Goal: Use online tool/utility: Utilize a website feature to perform a specific function

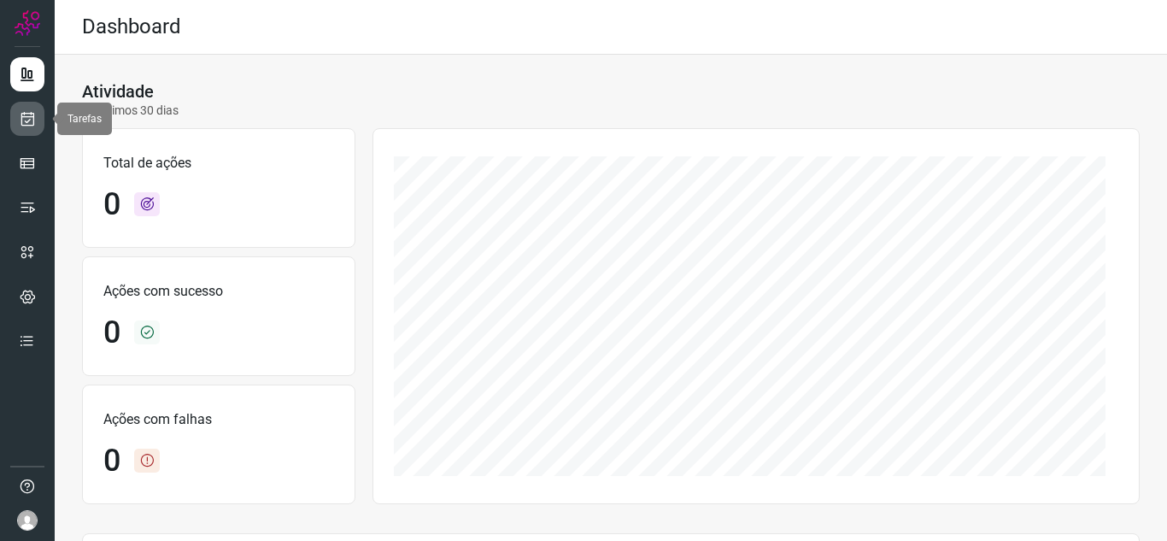
click at [37, 124] on link at bounding box center [27, 119] width 34 height 34
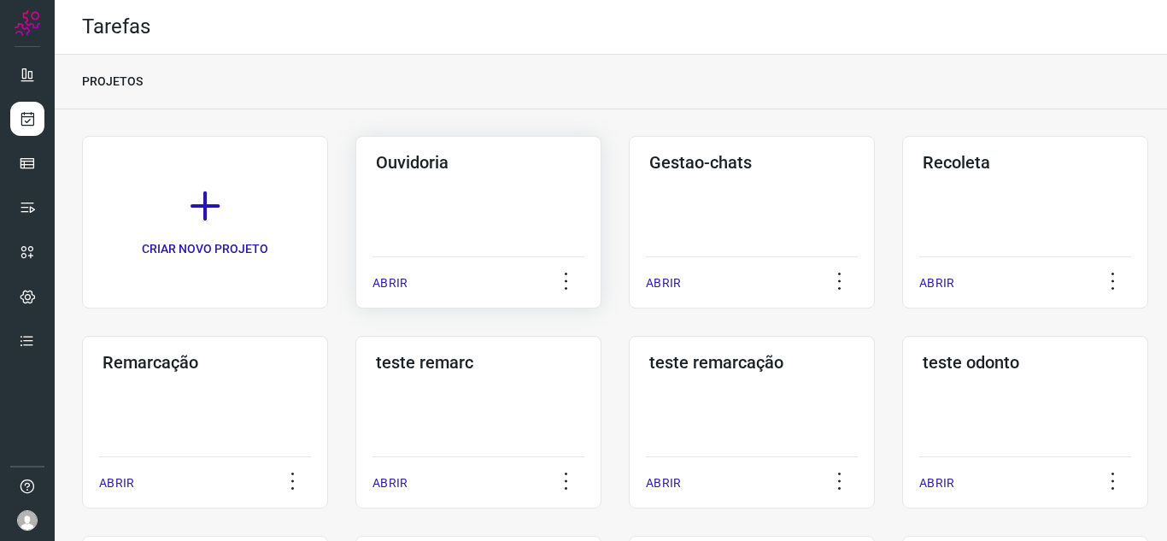
click at [382, 282] on p "ABRIR" at bounding box center [389, 283] width 35 height 18
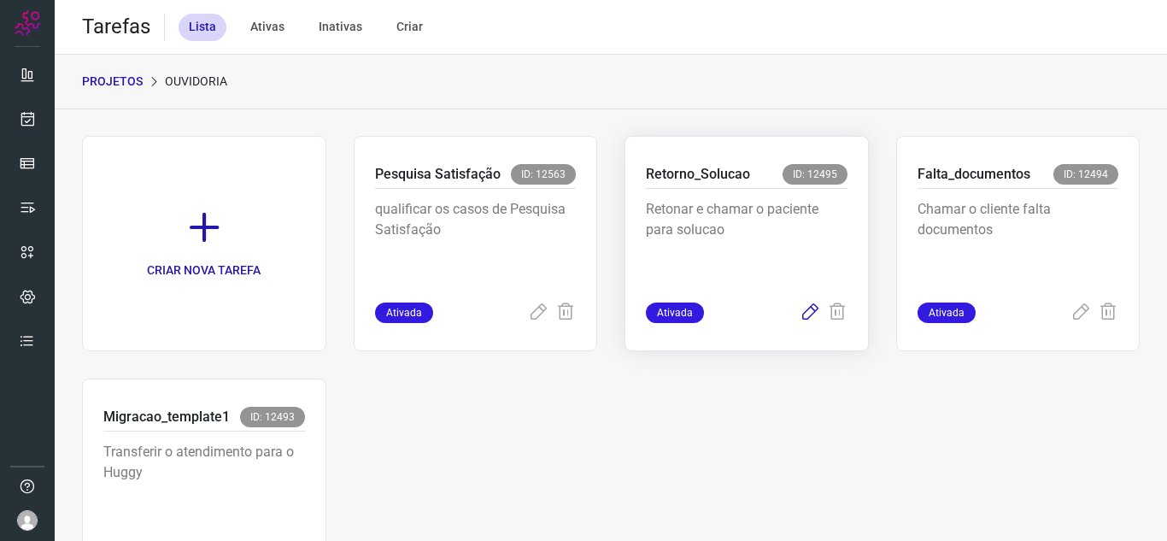
click at [800, 322] on icon at bounding box center [810, 312] width 21 height 21
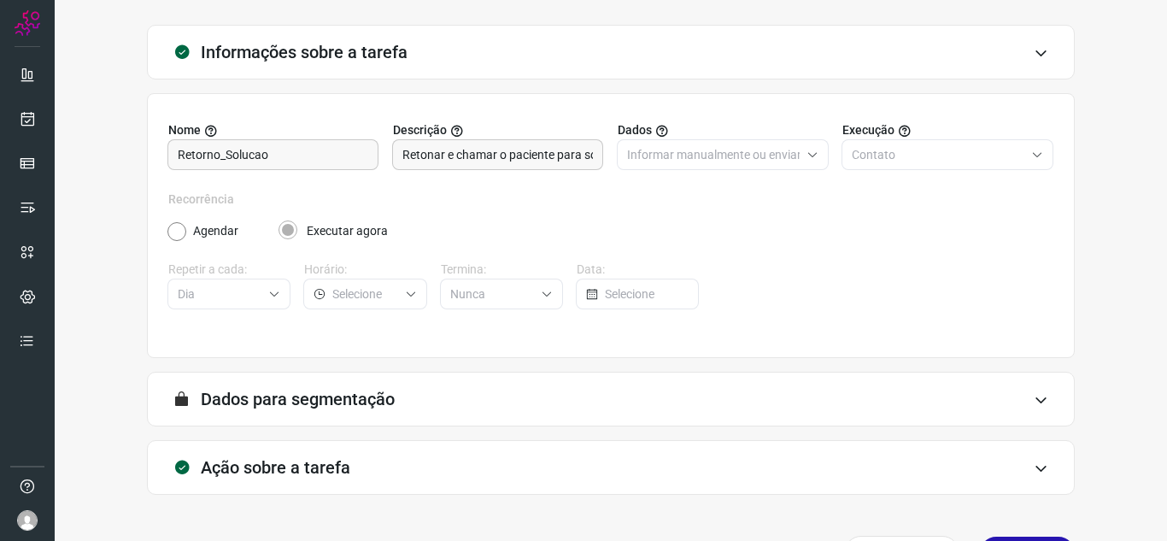
scroll to position [126, 0]
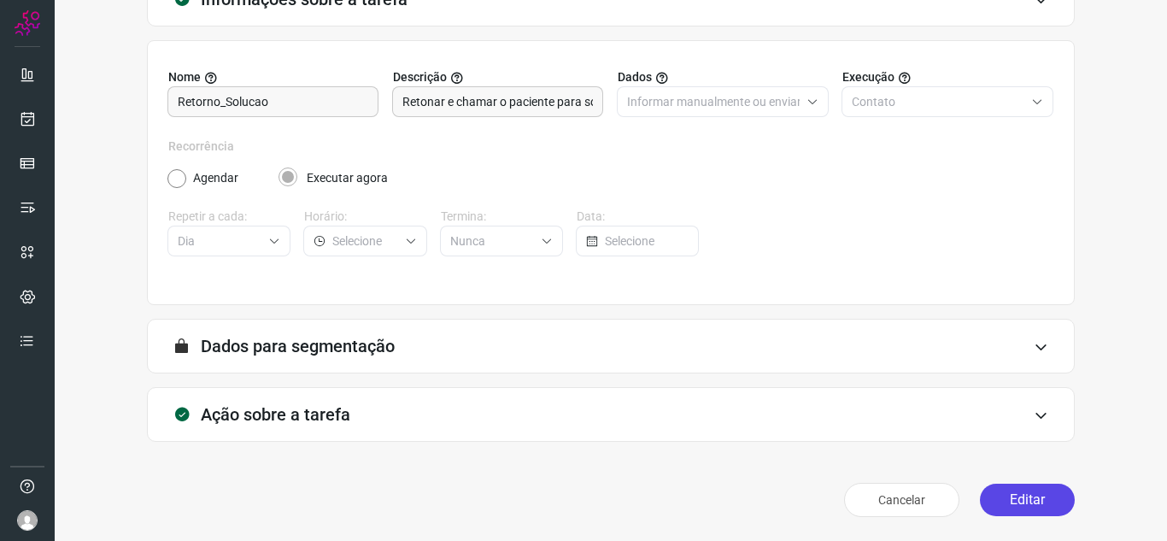
click at [985, 487] on button "Editar" at bounding box center [1027, 499] width 95 height 32
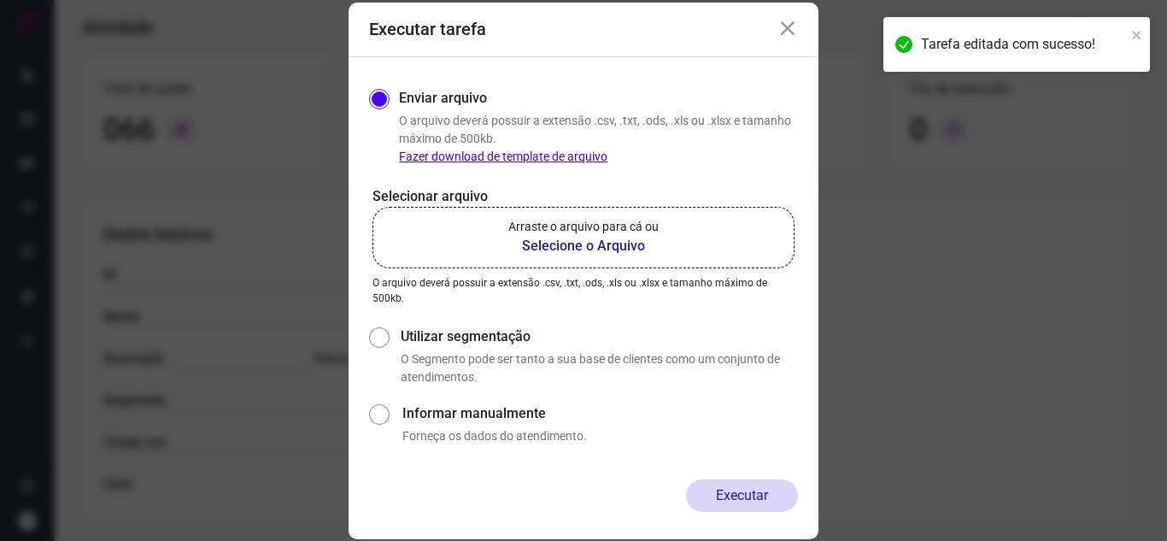
click at [553, 221] on p "Arraste o arquivo para cá ou" at bounding box center [583, 227] width 150 height 18
click at [0, 0] on input "Arraste o arquivo para cá ou Selecione o Arquivo" at bounding box center [0, 0] width 0 height 0
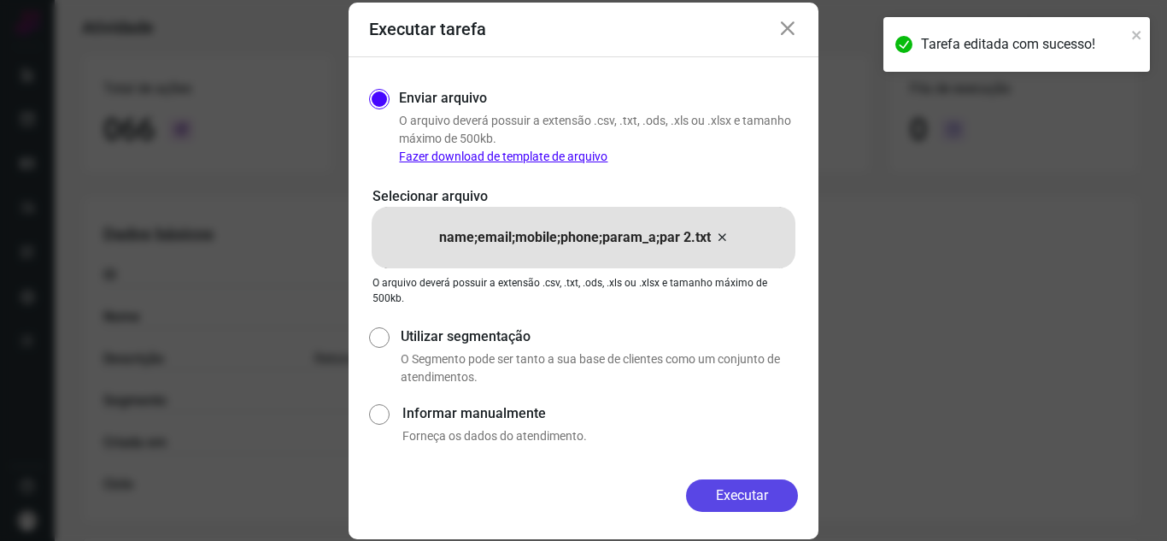
click at [764, 483] on button "Executar" at bounding box center [742, 495] width 112 height 32
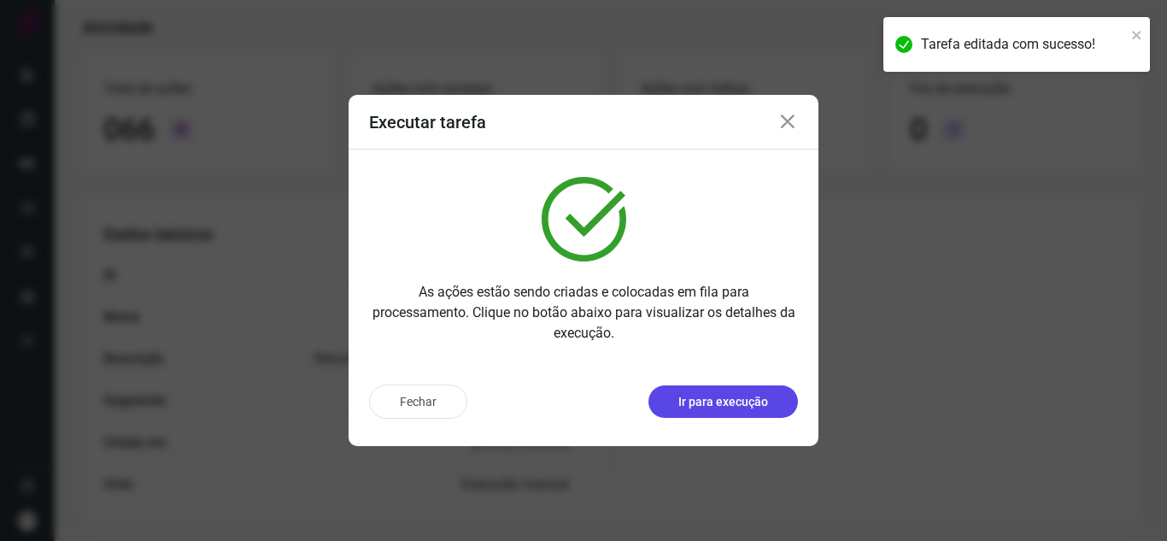
click at [752, 410] on p "Ir para execução" at bounding box center [723, 402] width 90 height 18
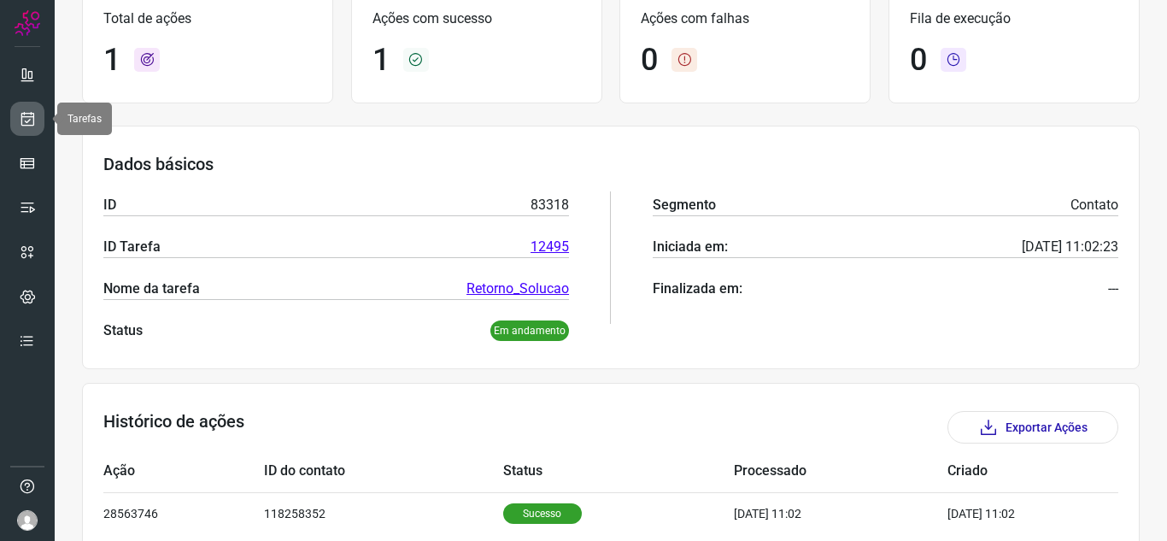
click at [28, 130] on link at bounding box center [27, 119] width 34 height 34
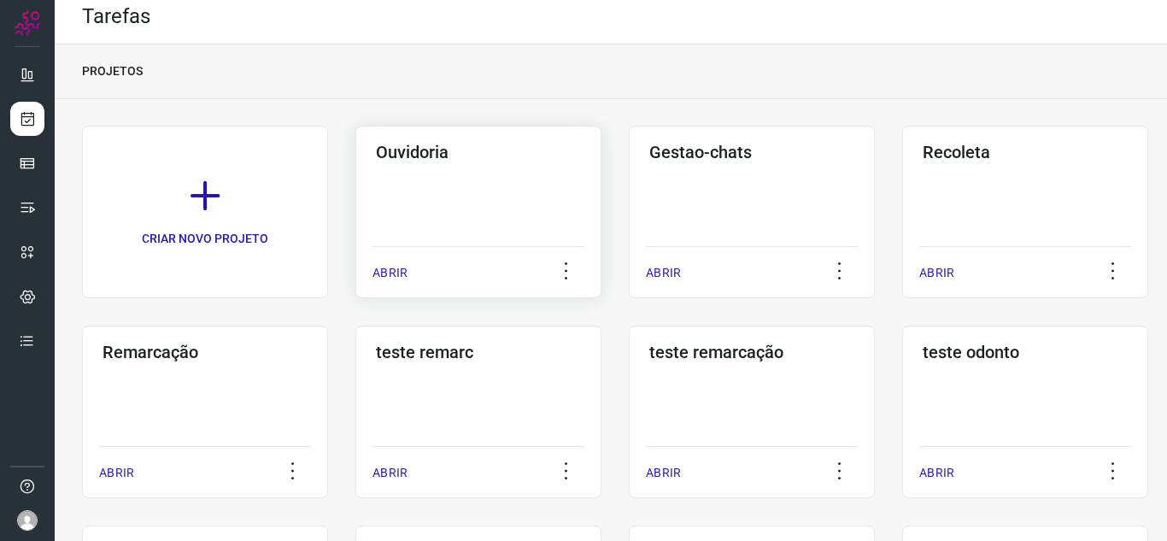
click at [390, 290] on div "Ouvidoria ABRIR" at bounding box center [478, 212] width 246 height 173
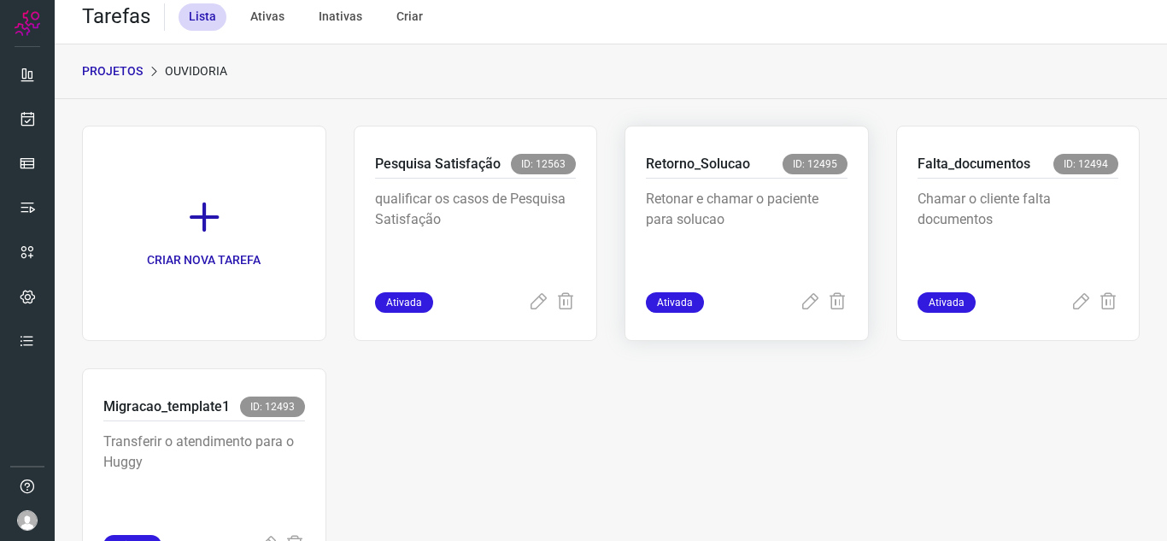
click at [798, 315] on div "Retorno_Solucao ID: 12495 Retonar e chamar o paciente para solucao Ativada" at bounding box center [746, 233] width 244 height 215
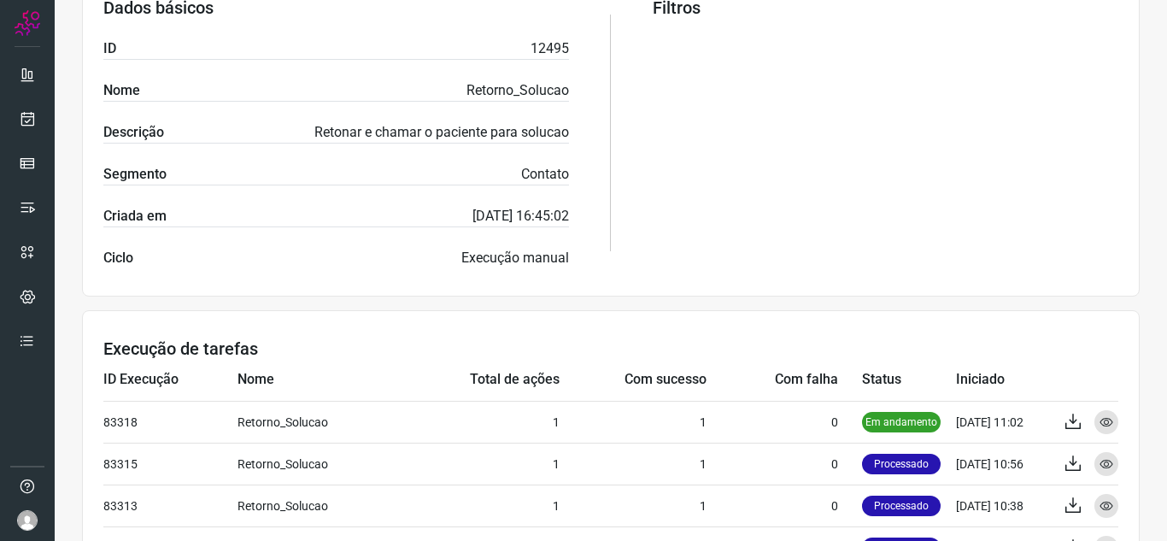
scroll to position [352, 0]
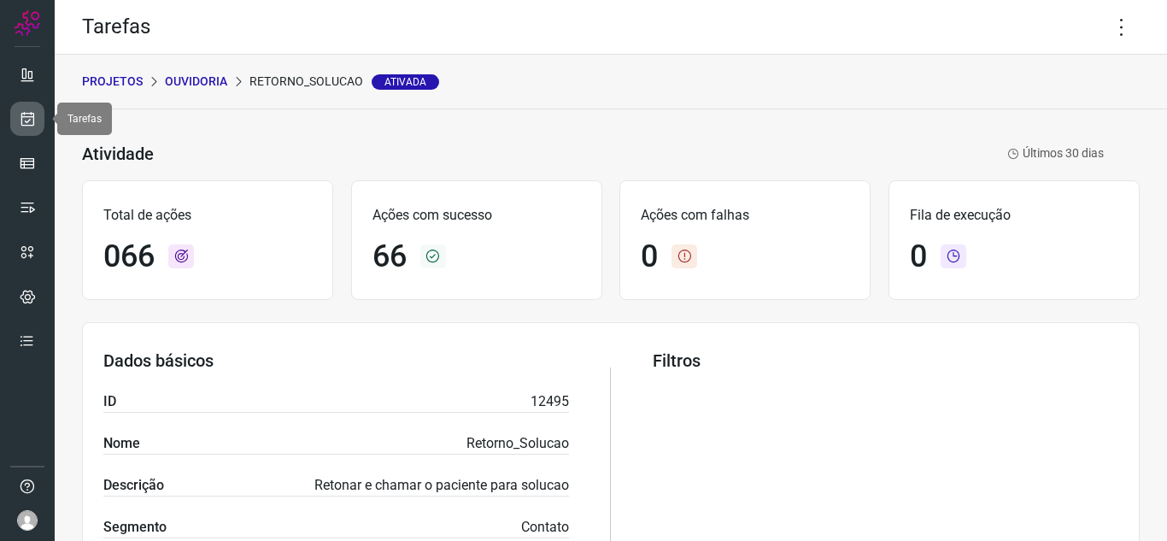
click at [22, 114] on icon at bounding box center [28, 118] width 18 height 17
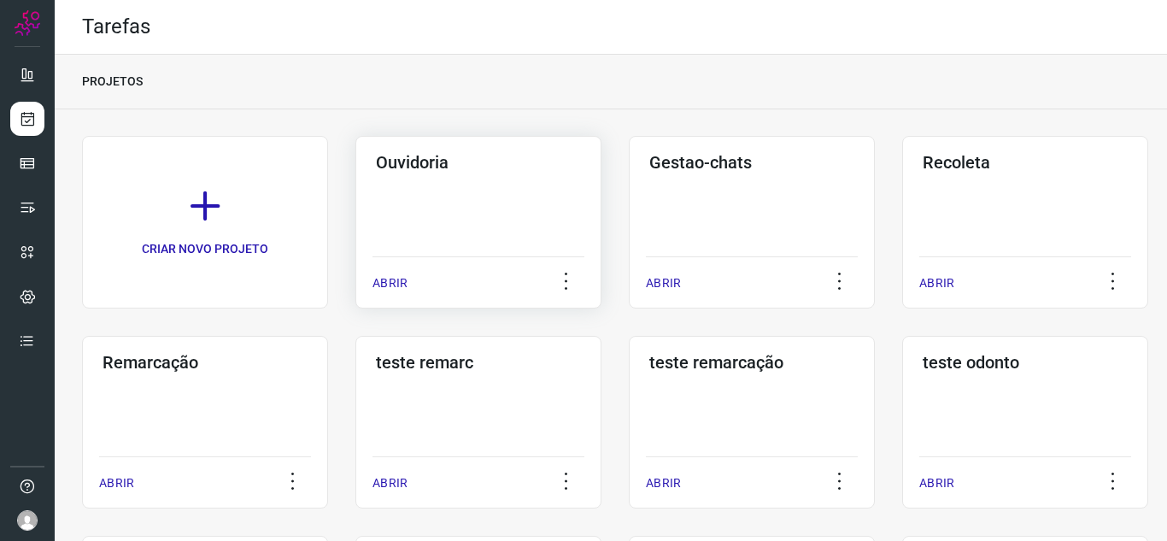
click at [400, 278] on p "ABRIR" at bounding box center [389, 283] width 35 height 18
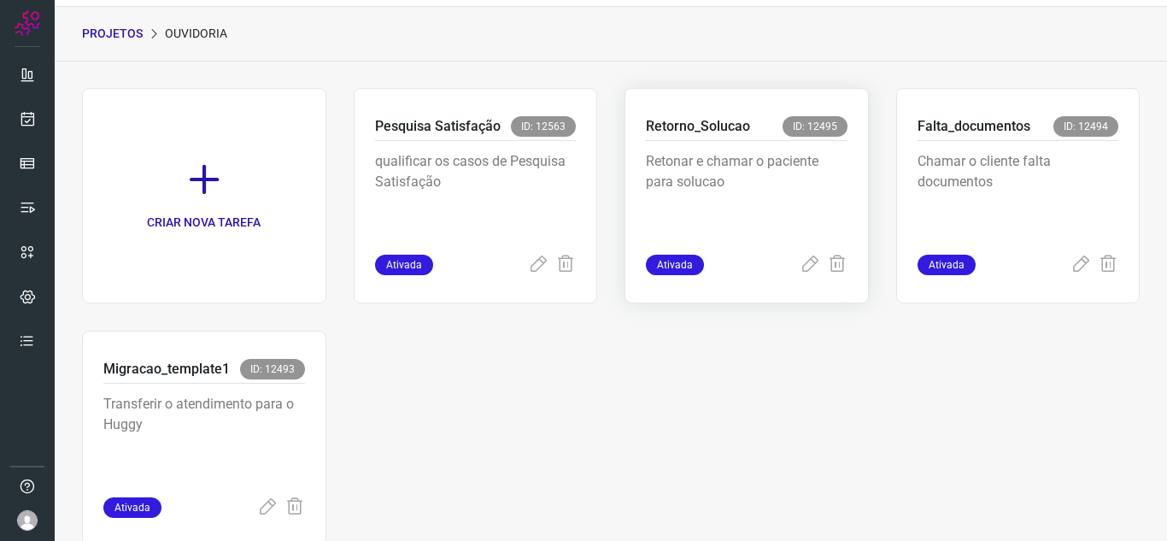
scroll to position [96, 0]
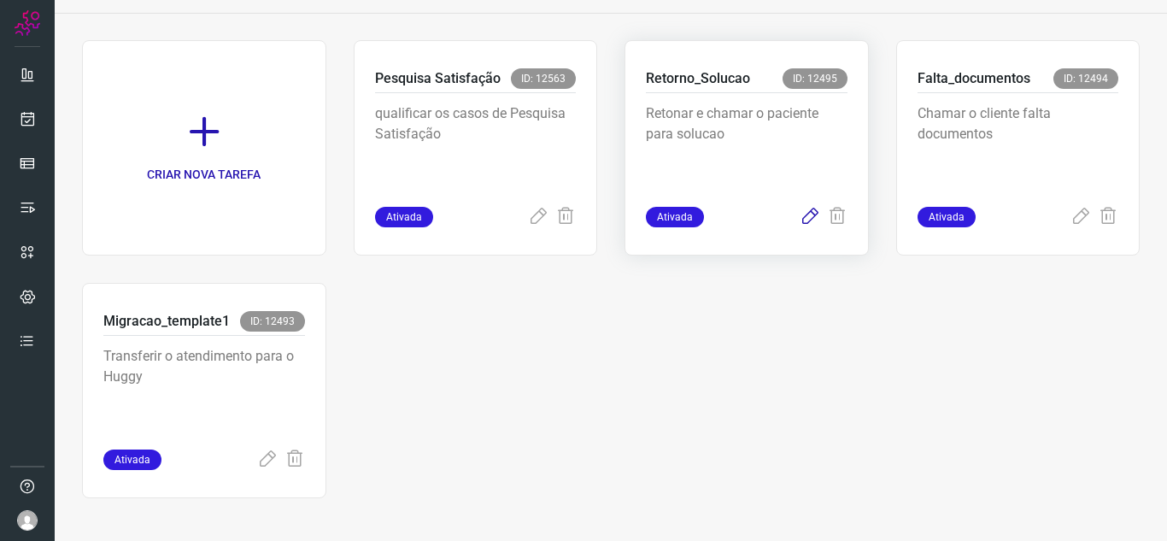
click at [800, 218] on icon at bounding box center [810, 217] width 21 height 21
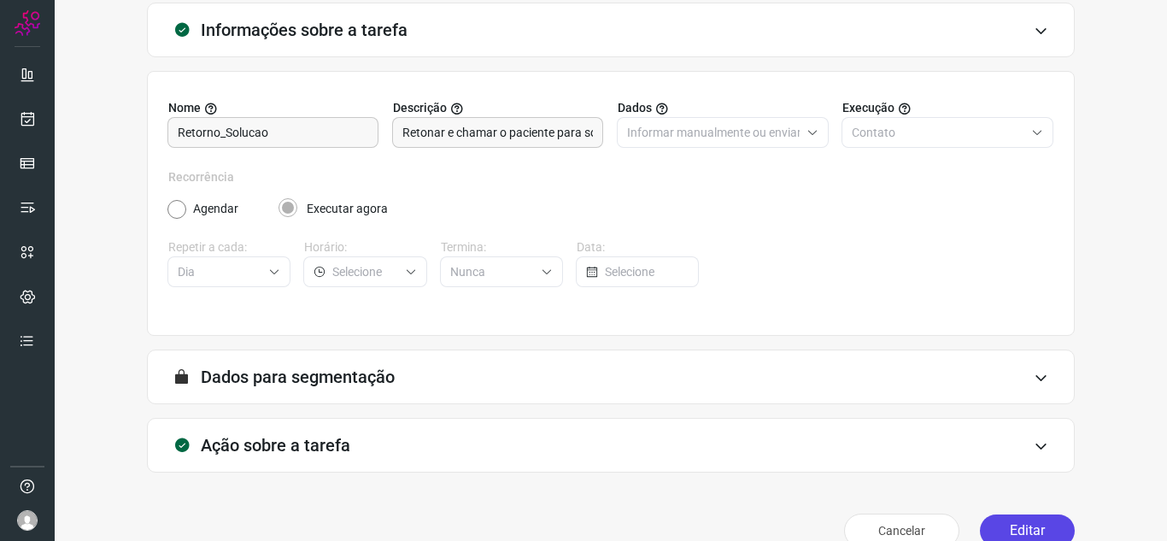
click at [1011, 534] on button "Editar" at bounding box center [1027, 530] width 95 height 32
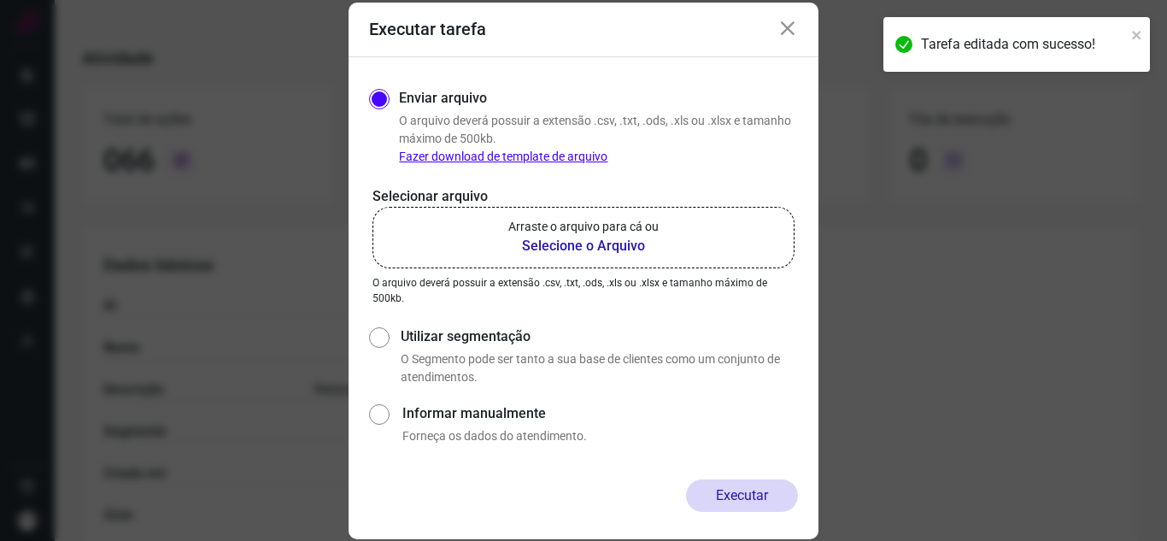
click at [542, 232] on p "Arraste o arquivo para cá ou" at bounding box center [583, 227] width 150 height 18
click at [0, 0] on input "Arraste o arquivo para cá ou Selecione o Arquivo" at bounding box center [0, 0] width 0 height 0
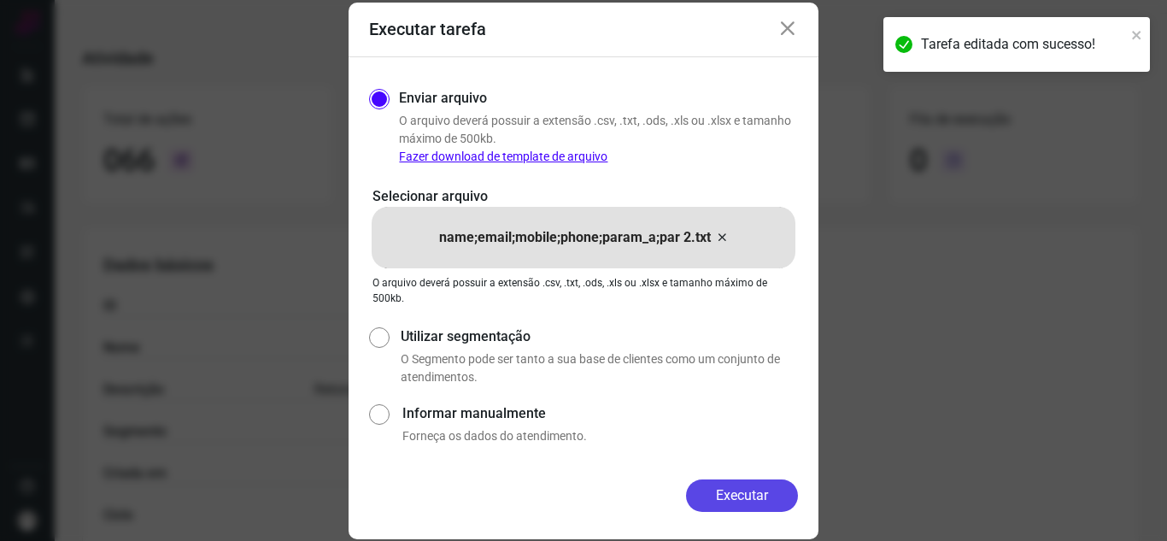
click at [754, 486] on button "Executar" at bounding box center [742, 495] width 112 height 32
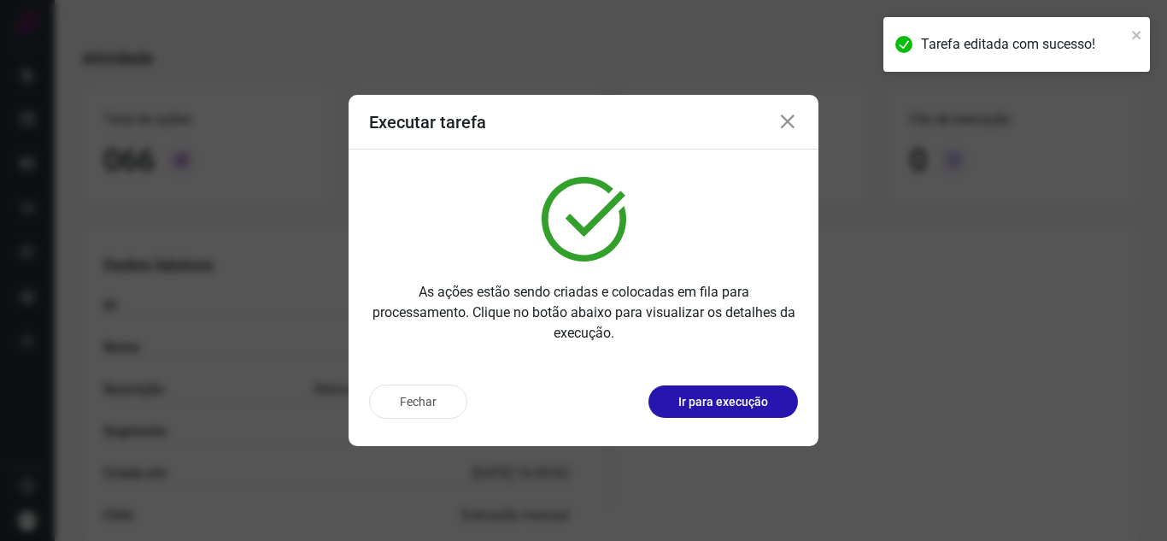
click at [774, 411] on button "Ir para execução" at bounding box center [722, 401] width 149 height 32
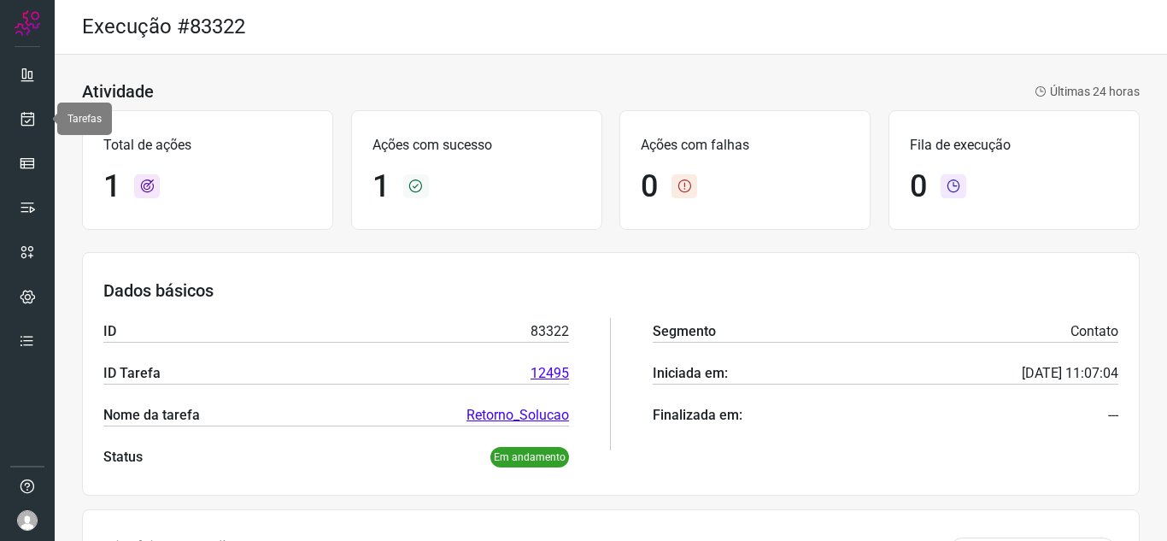
click at [7, 109] on div at bounding box center [27, 270] width 55 height 541
click at [24, 112] on icon at bounding box center [28, 118] width 18 height 17
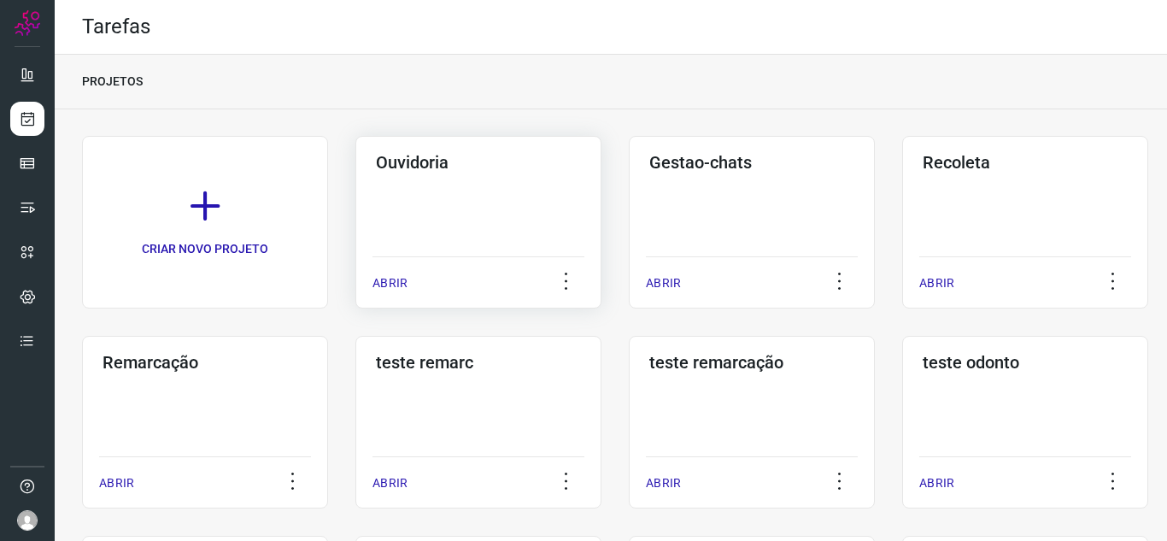
click at [387, 272] on div "ABRIR" at bounding box center [478, 277] width 212 height 43
click at [404, 289] on p "ABRIR" at bounding box center [389, 283] width 35 height 18
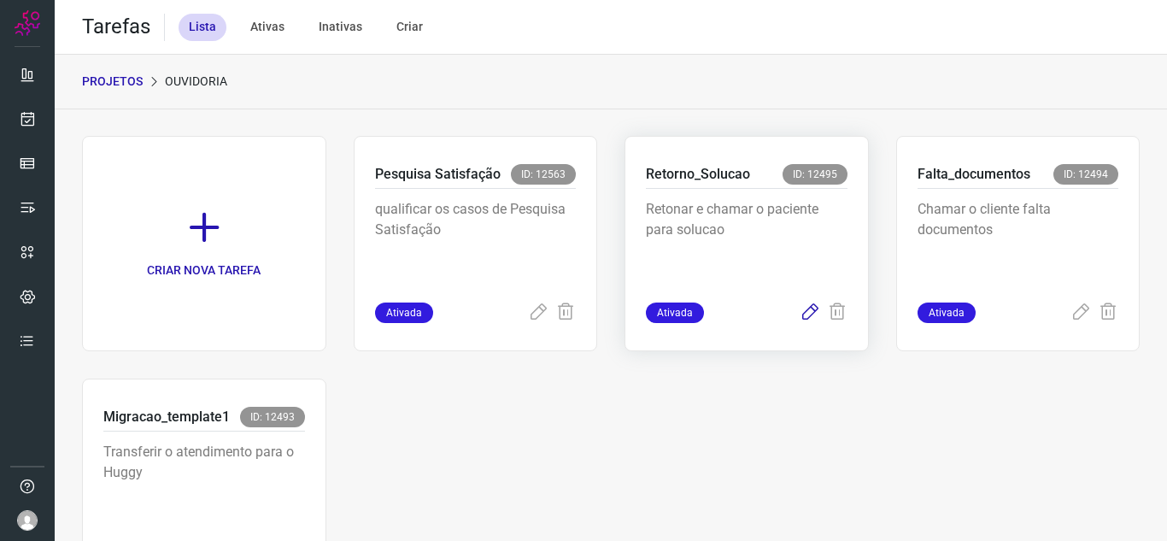
click at [800, 309] on icon at bounding box center [810, 312] width 21 height 21
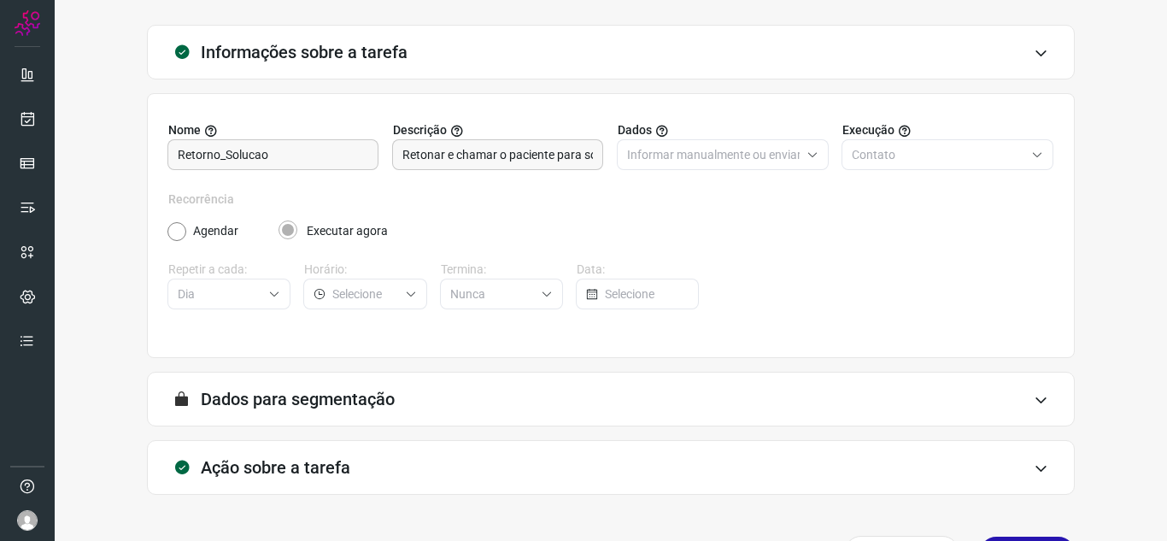
scroll to position [126, 0]
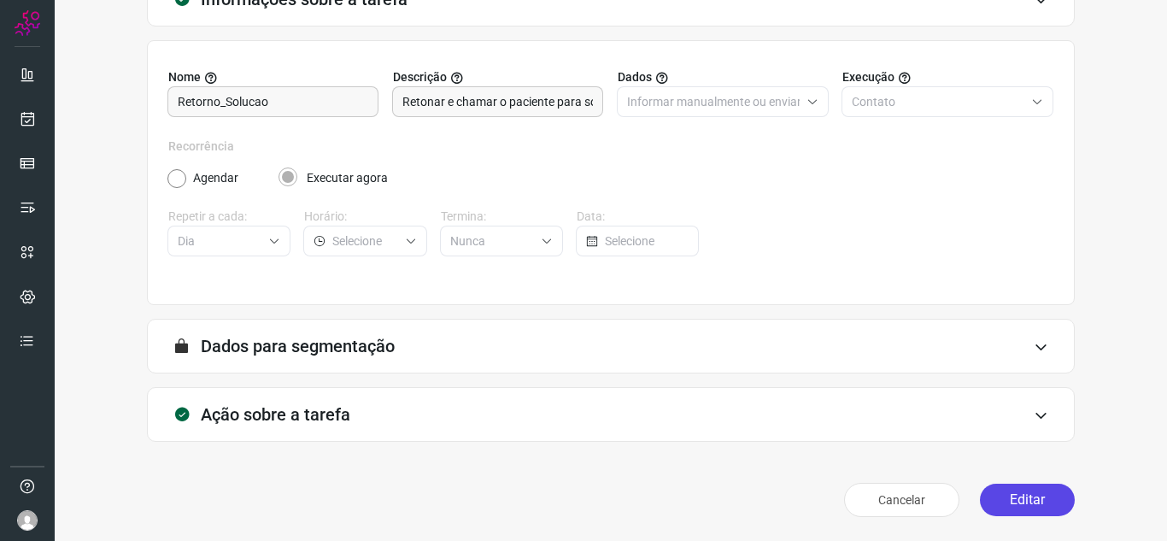
click at [995, 494] on button "Editar" at bounding box center [1027, 499] width 95 height 32
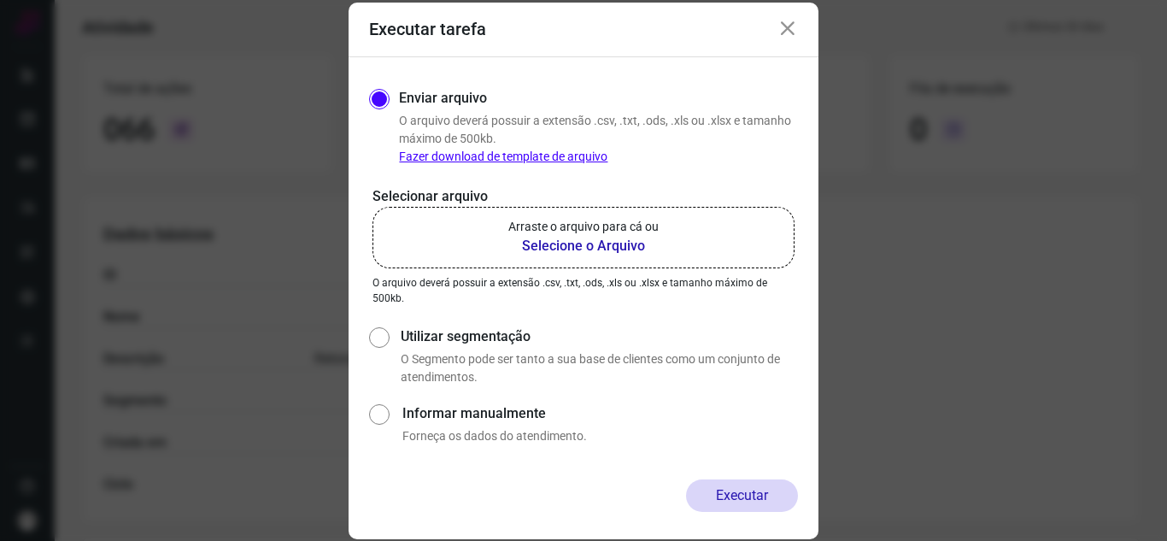
click at [405, 214] on label "Arraste o arquivo para cá ou Selecione o Arquivo" at bounding box center [583, 238] width 422 height 62
click at [0, 0] on input "Arraste o arquivo para cá ou Selecione o Arquivo" at bounding box center [0, 0] width 0 height 0
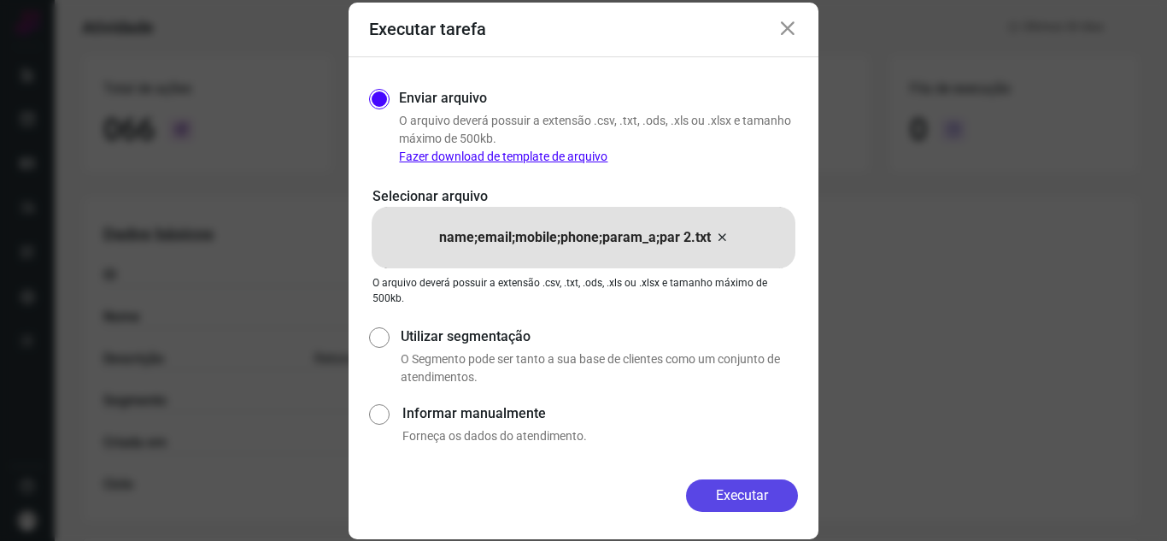
click at [706, 489] on button "Executar" at bounding box center [742, 495] width 112 height 32
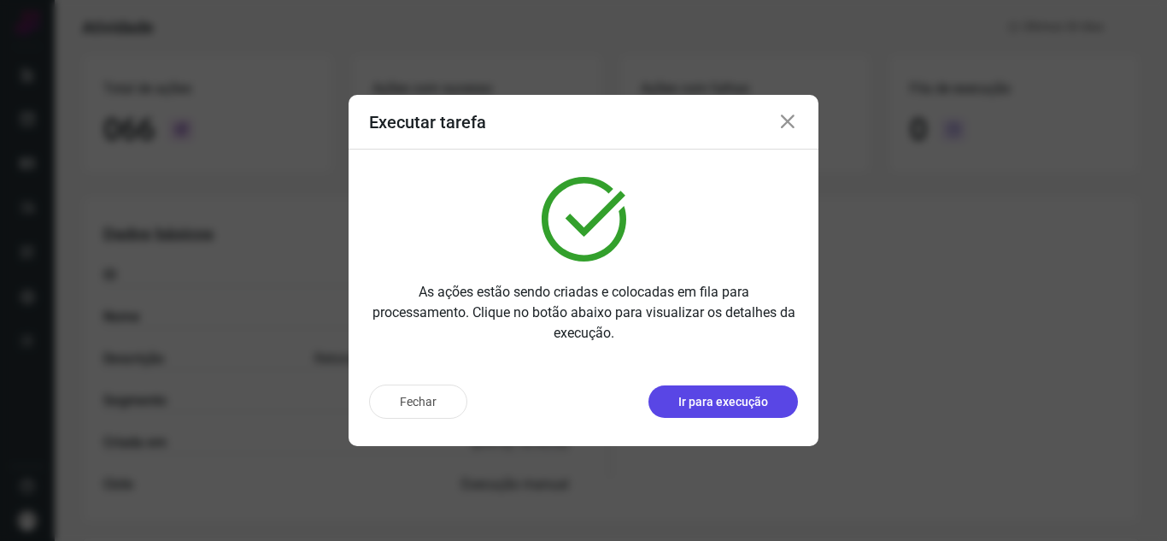
click at [784, 398] on button "Ir para execução" at bounding box center [722, 401] width 149 height 32
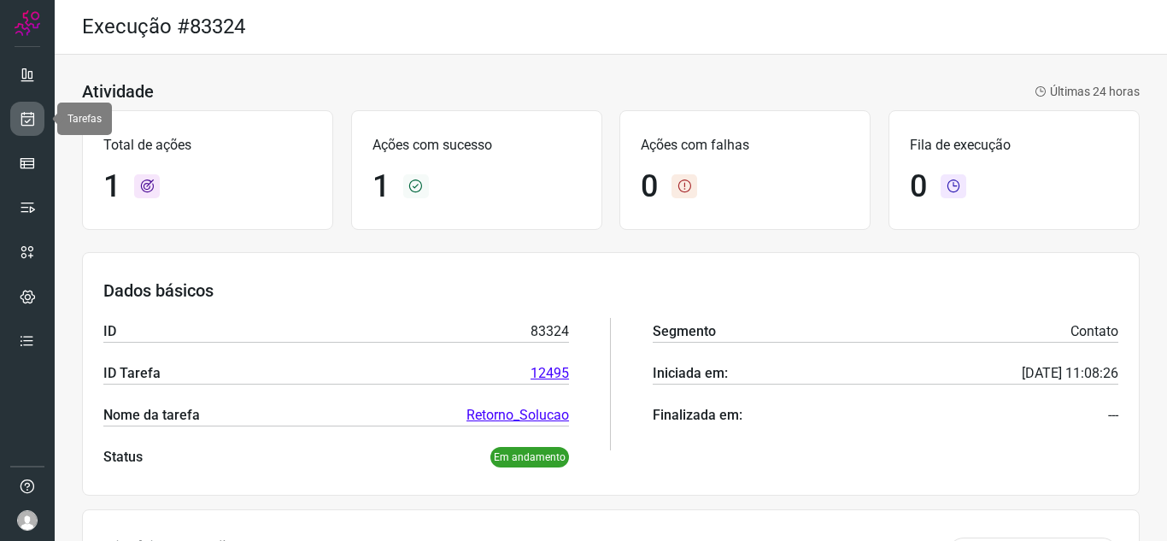
click at [21, 118] on icon at bounding box center [28, 118] width 18 height 17
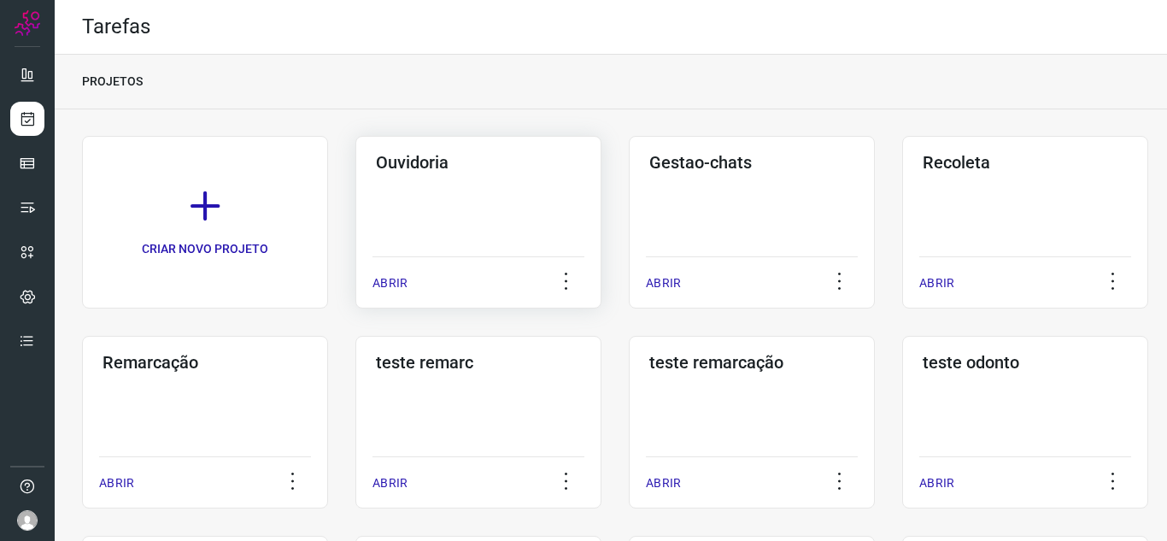
click at [393, 277] on p "ABRIR" at bounding box center [389, 283] width 35 height 18
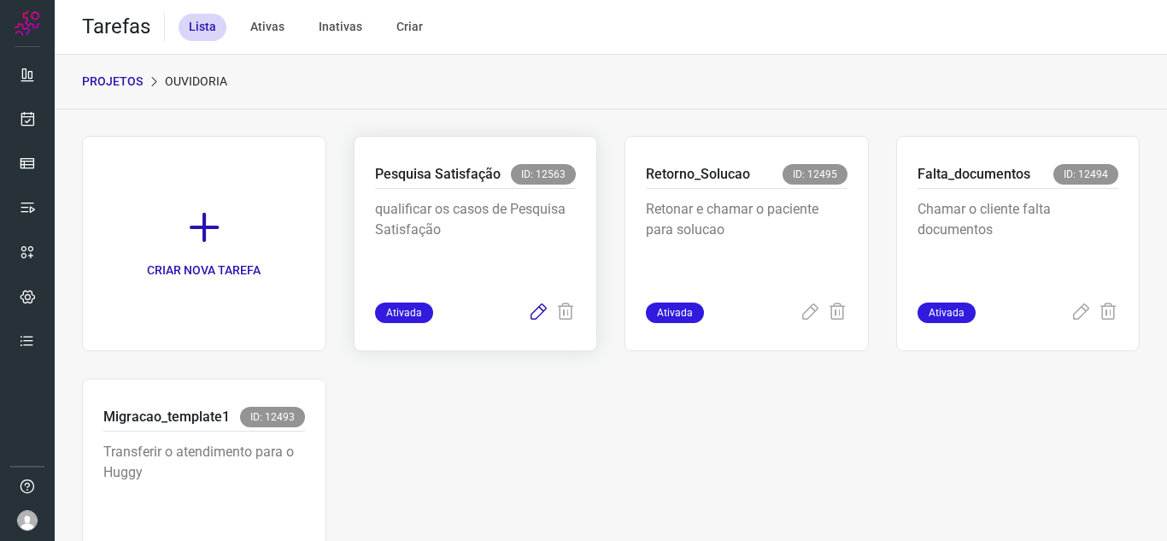
click at [533, 312] on icon at bounding box center [538, 312] width 21 height 21
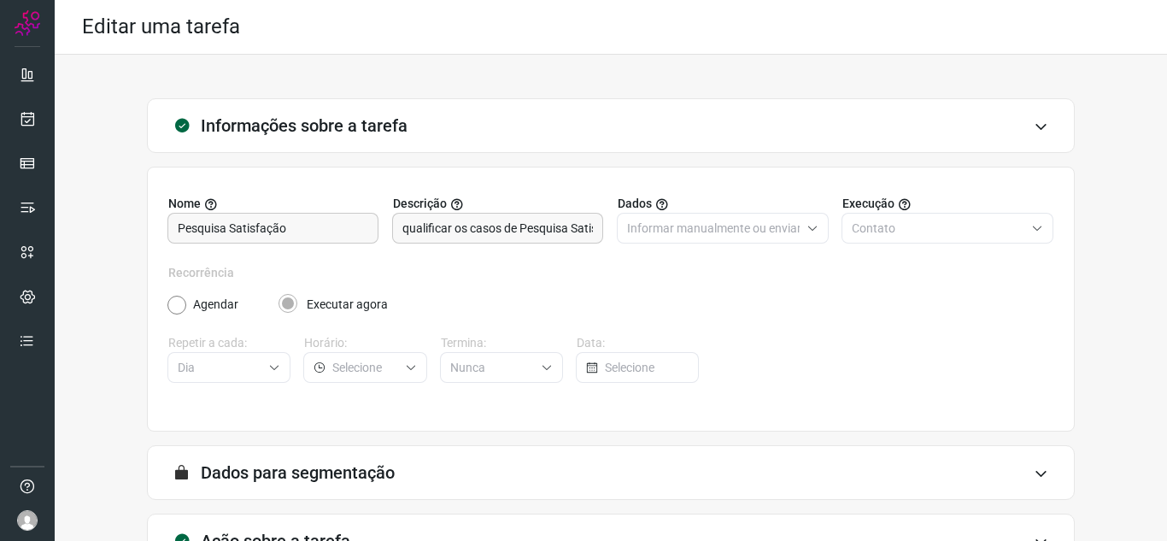
scroll to position [126, 0]
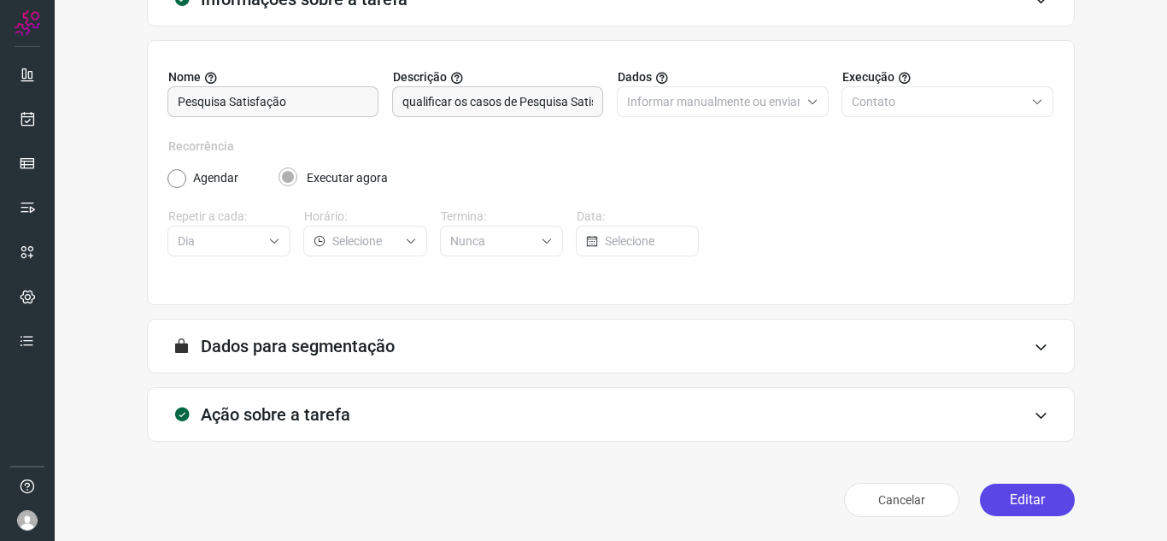
click at [1017, 486] on div "Cancelar Editar" at bounding box center [611, 500] width 928 height 48
click at [1043, 494] on button "Editar" at bounding box center [1027, 499] width 95 height 32
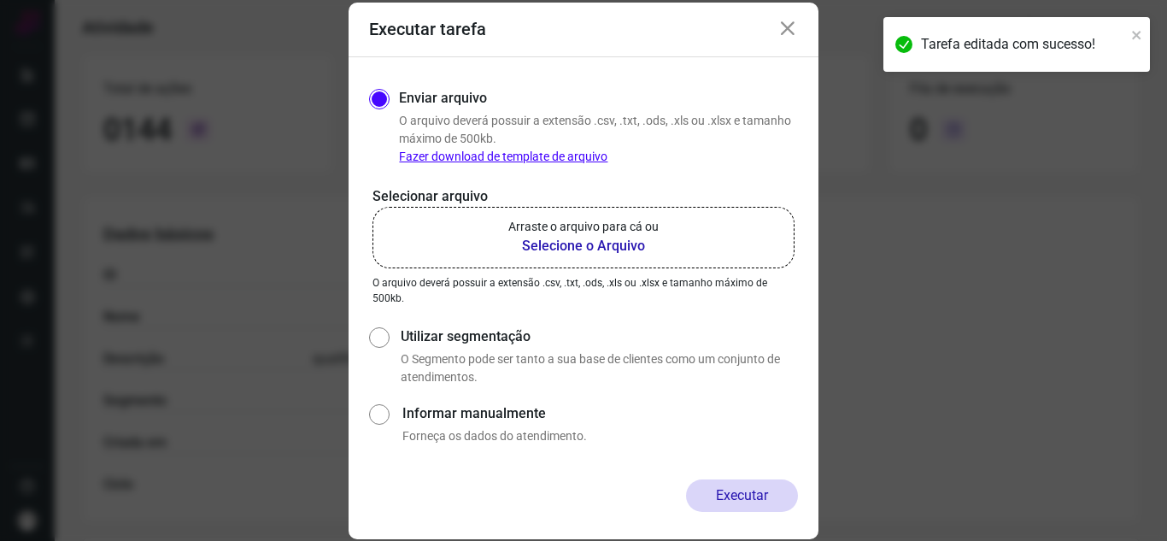
click at [667, 235] on label "Arraste o arquivo para cá ou Selecione o Arquivo" at bounding box center [583, 238] width 422 height 62
click at [0, 0] on input "Arraste o arquivo para cá ou Selecione o Arquivo" at bounding box center [0, 0] width 0 height 0
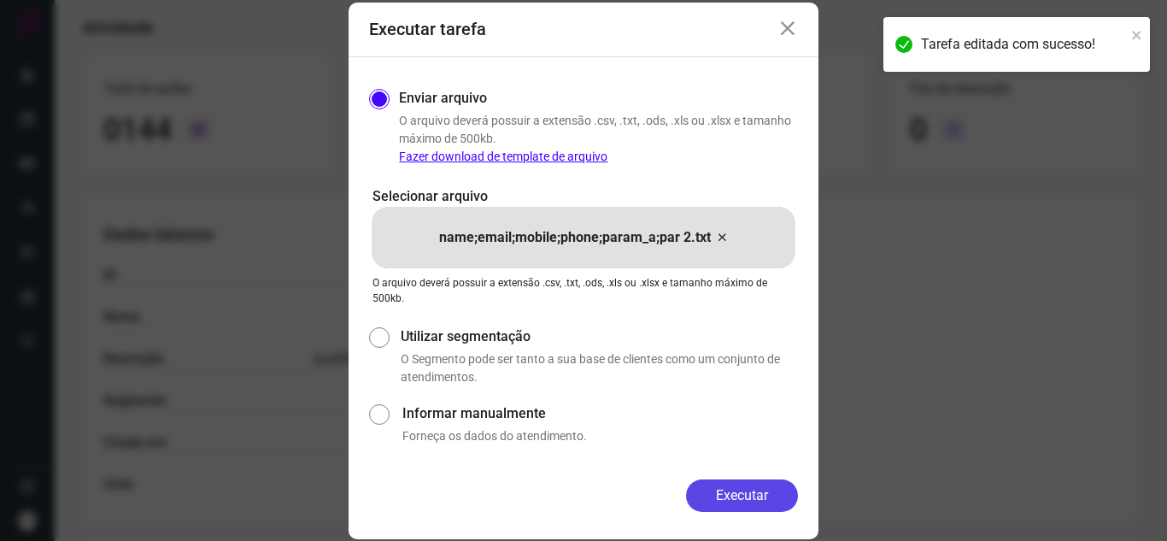
click at [766, 487] on button "Executar" at bounding box center [742, 495] width 112 height 32
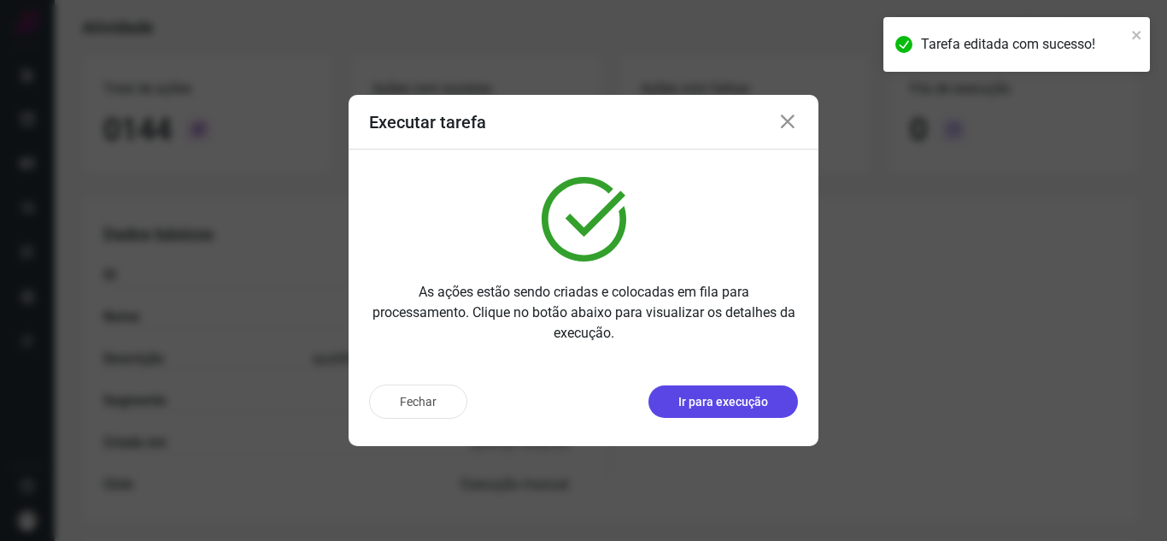
click at [771, 407] on button "Ir para execução" at bounding box center [722, 401] width 149 height 32
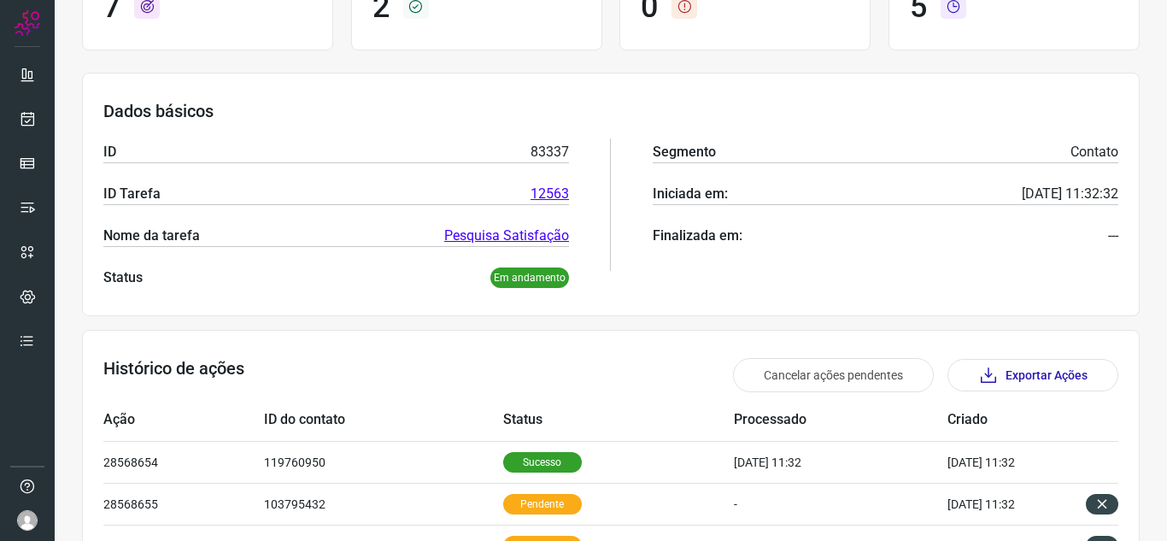
scroll to position [117, 0]
